Goal: Task Accomplishment & Management: Manage account settings

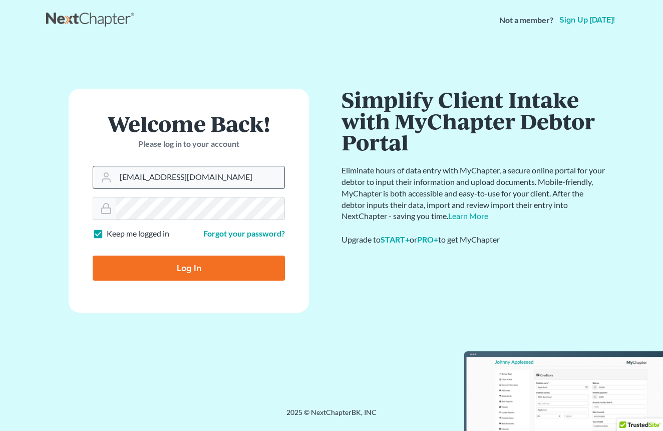
type input "whitleyhillbailey@gmail.com"
click at [189, 267] on input "Log In" at bounding box center [189, 267] width 192 height 25
type input "Thinking..."
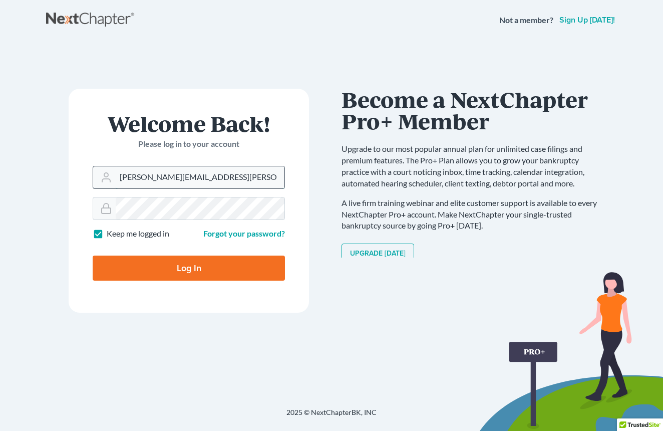
type input "[PERSON_NAME][EMAIL_ADDRESS][PERSON_NAME][DOMAIN_NAME]"
click at [189, 267] on input "Log In" at bounding box center [189, 267] width 192 height 25
type input "Thinking..."
